Goal: Task Accomplishment & Management: Use online tool/utility

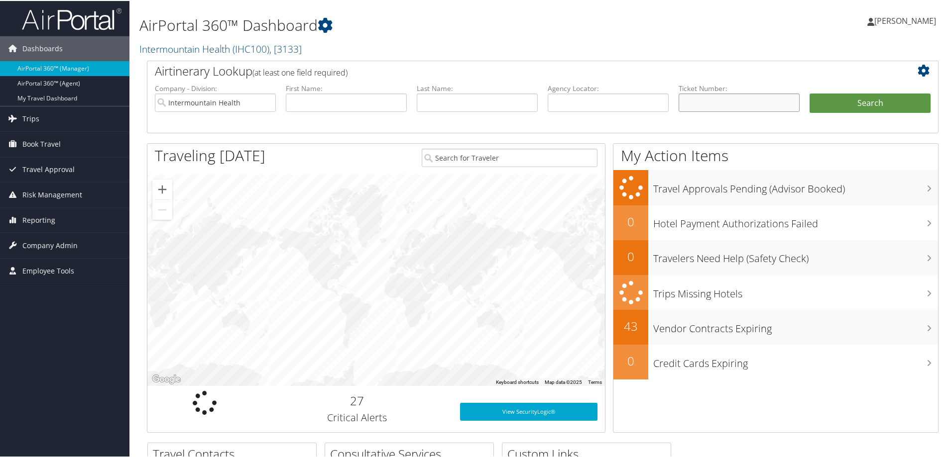
click at [688, 103] on input "text" at bounding box center [738, 102] width 121 height 18
paste input "0067310334831"
type input "0067310334831"
click at [846, 100] on button "Search" at bounding box center [869, 103] width 121 height 20
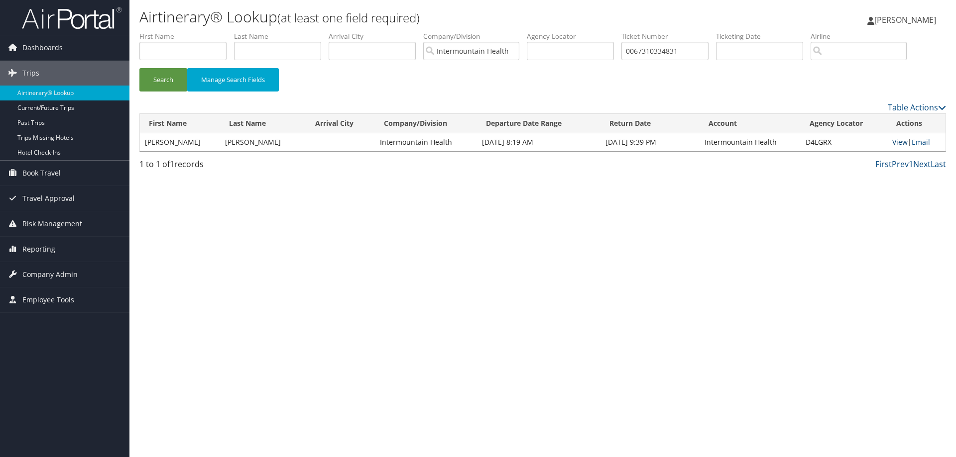
click at [897, 141] on link "View" at bounding box center [899, 141] width 15 height 9
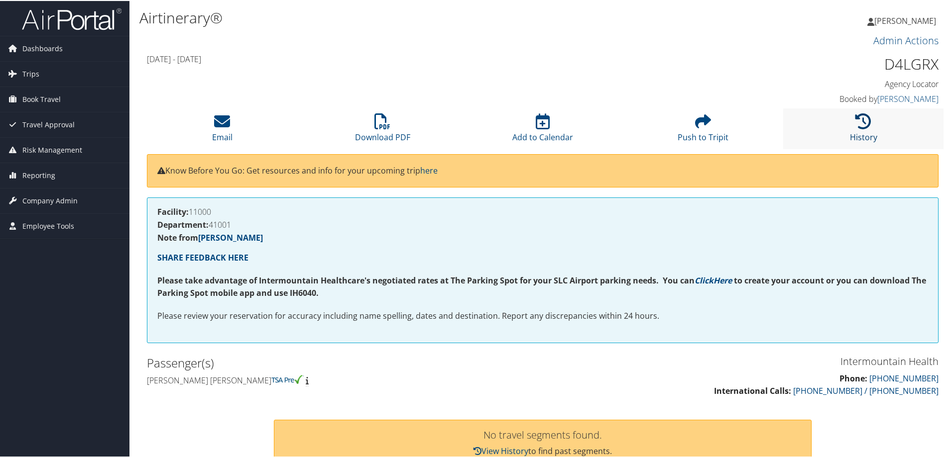
click at [854, 131] on link "History" at bounding box center [863, 130] width 27 height 24
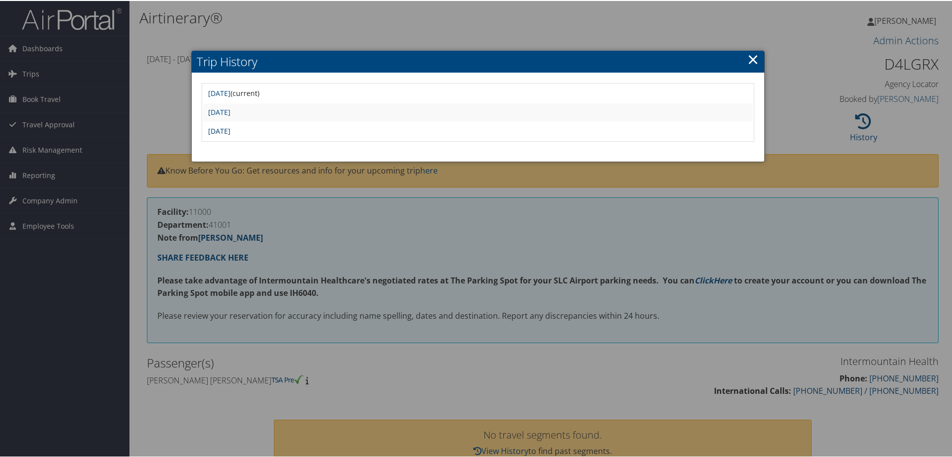
click at [230, 129] on link "Mon Aug 18 16:24:45 MDT 2025" at bounding box center [219, 129] width 22 height 9
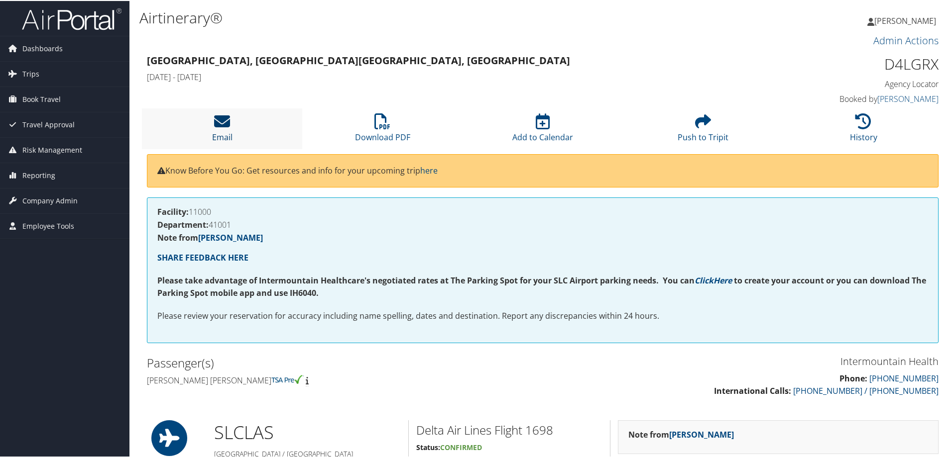
click at [225, 122] on icon at bounding box center [222, 121] width 16 height 16
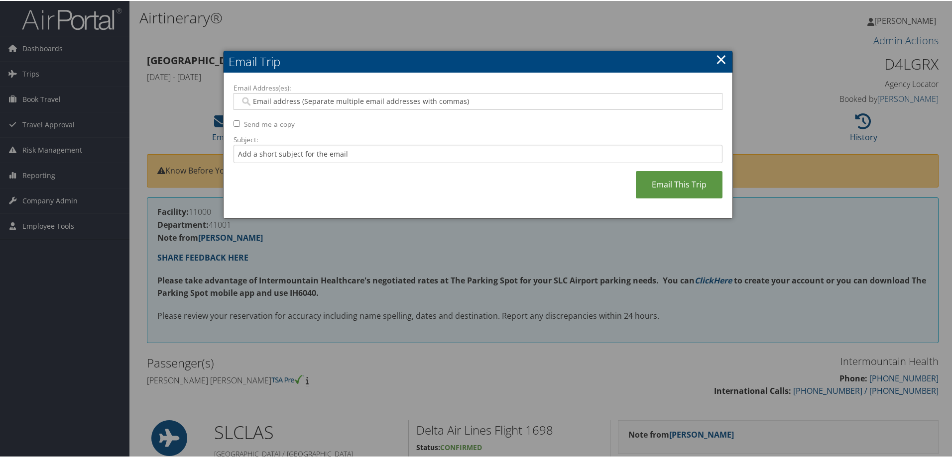
click at [272, 100] on input "Email Address(es):" at bounding box center [477, 101] width 475 height 10
click at [245, 94] on div at bounding box center [477, 100] width 489 height 17
type input "madisen.crandall@imail.org"
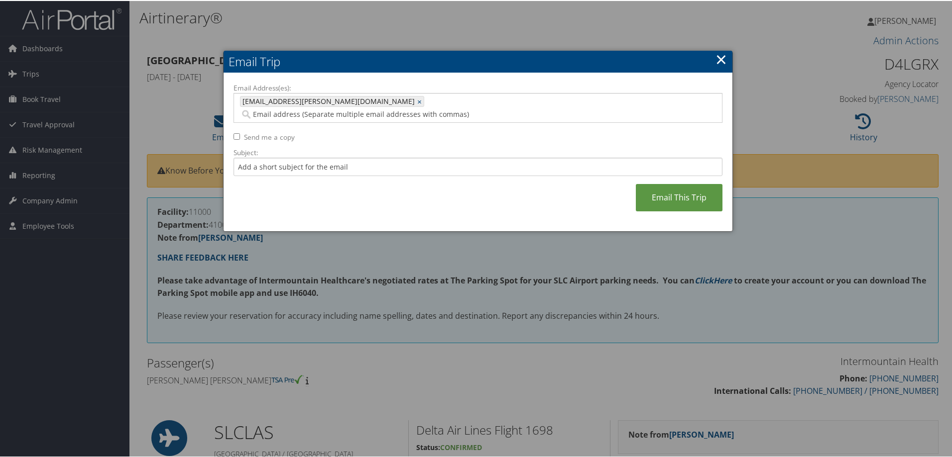
click at [368, 94] on div "madisen.crandall@imail.org madisen.crandall@imail.org ×" at bounding box center [477, 107] width 489 height 30
click at [657, 185] on link "Email This Trip" at bounding box center [679, 196] width 87 height 27
